Goal: Information Seeking & Learning: Learn about a topic

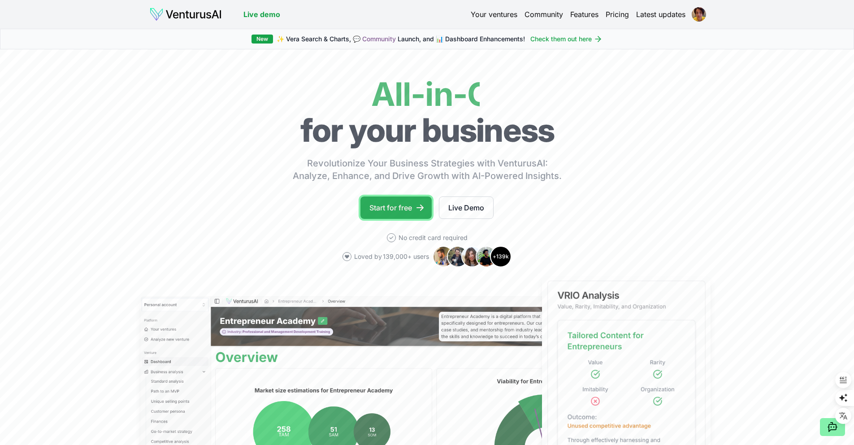
click at [412, 201] on link "Start for free" at bounding box center [395, 207] width 71 height 22
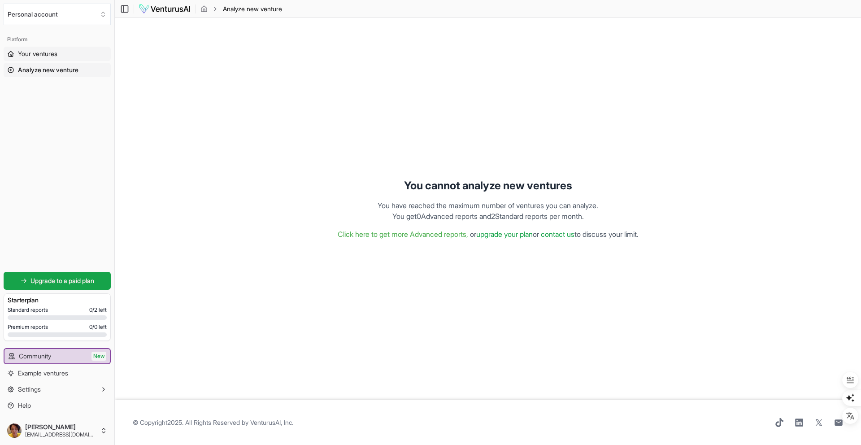
click at [54, 52] on span "Your ventures" at bounding box center [37, 53] width 39 height 9
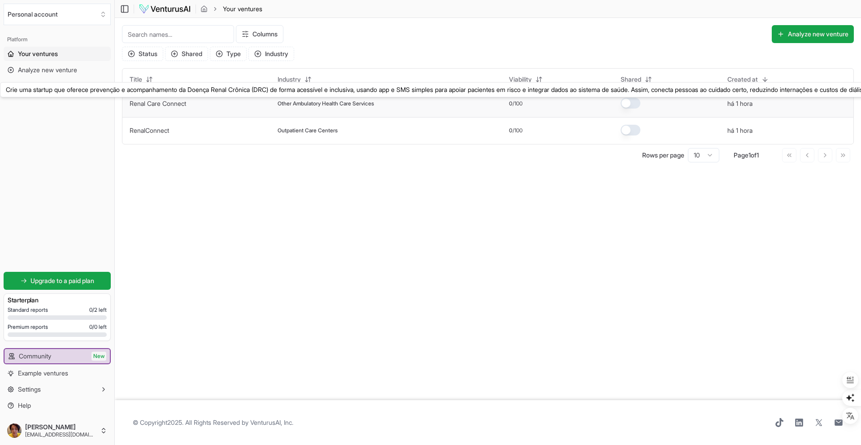
click at [171, 106] on link "Renal Care Connect" at bounding box center [158, 104] width 56 height 8
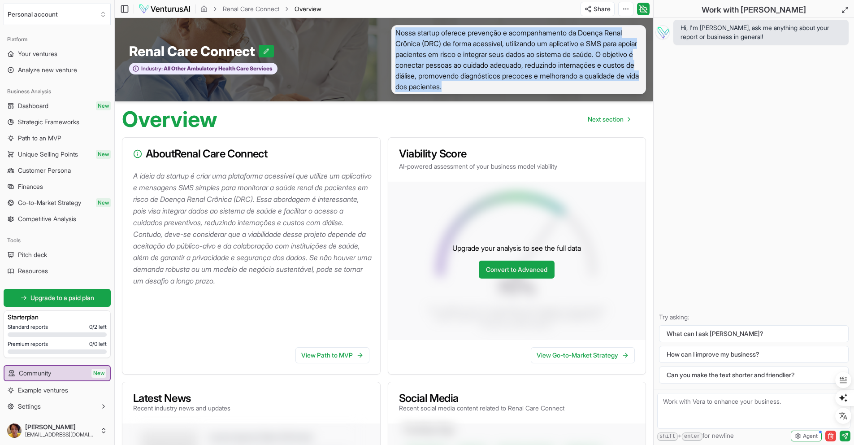
drag, startPoint x: 395, startPoint y: 33, endPoint x: 571, endPoint y: 84, distance: 182.7
click at [571, 84] on span "Nossa startup oferece prevenção e acompanhamento da Doença Renal Crônica (DRC) …" at bounding box center [518, 59] width 255 height 69
copy span "Nossa startup oferece prevenção e acompanhamento da Doença Renal Crônica (DRC) …"
